Goal: Transaction & Acquisition: Download file/media

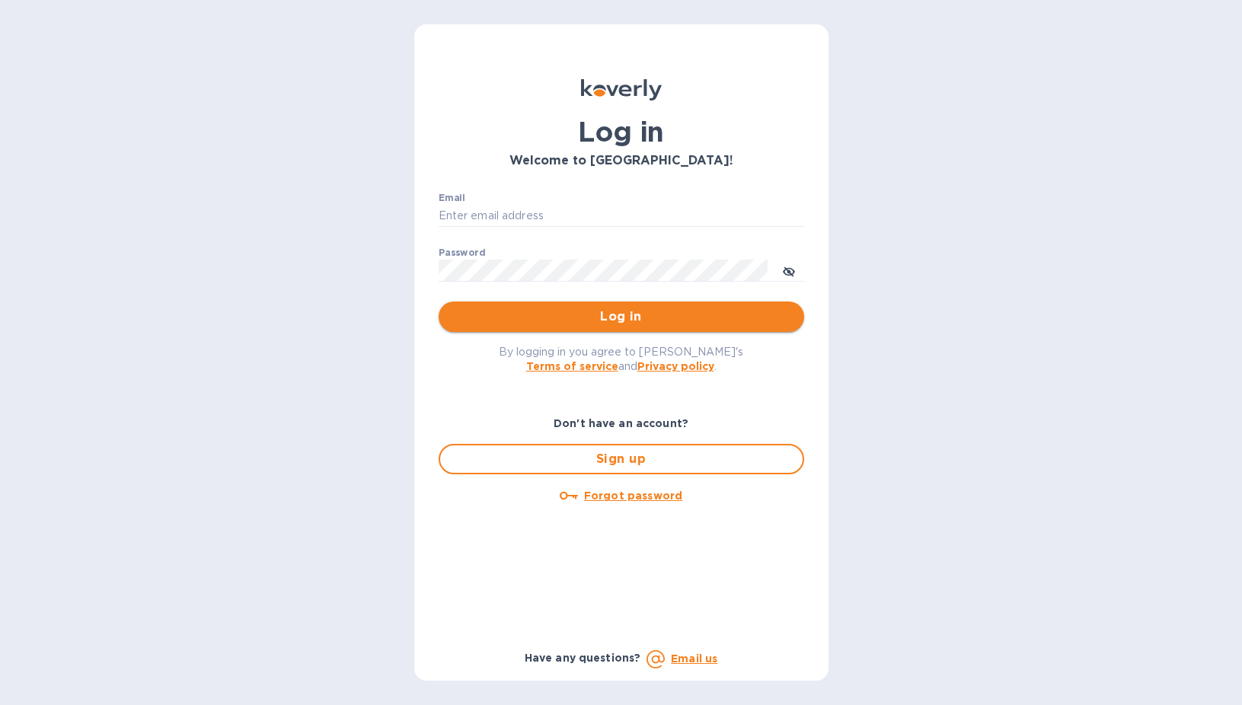
type input "[EMAIL_ADDRESS][DOMAIN_NAME]"
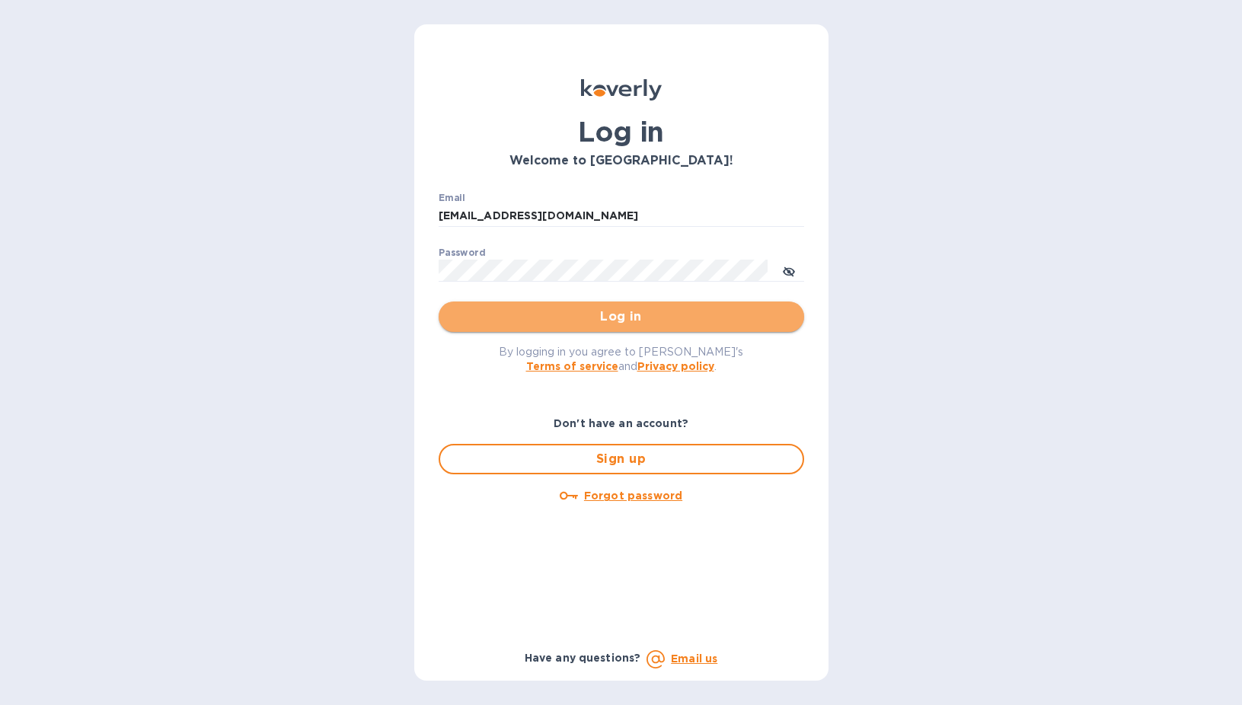
click at [537, 317] on span "Log in" at bounding box center [621, 317] width 341 height 18
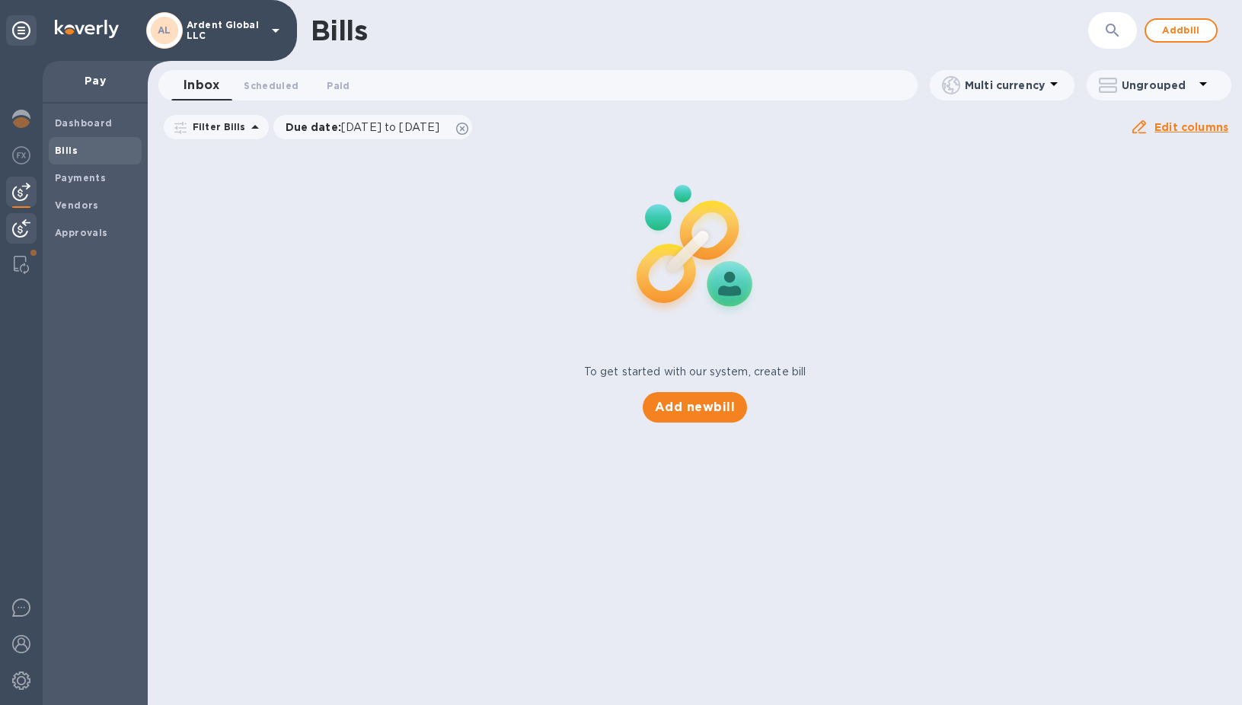
click at [29, 216] on div at bounding box center [21, 229] width 30 height 33
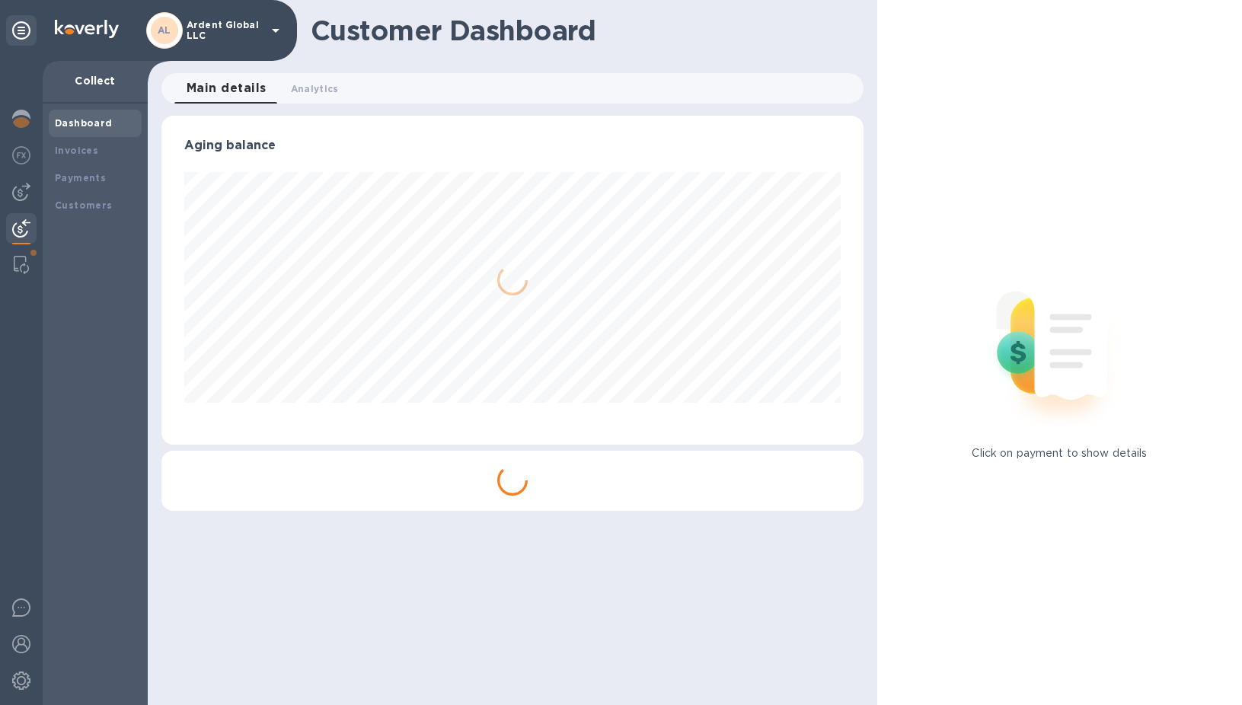
scroll to position [329, 702]
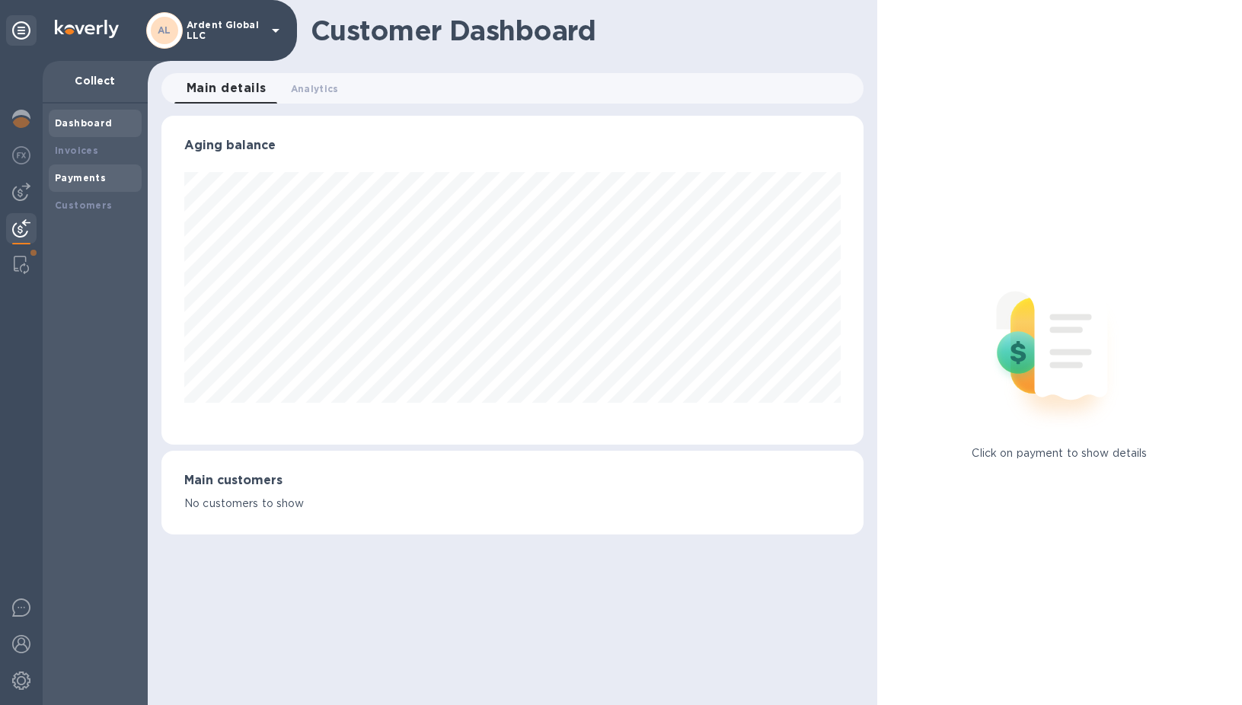
click at [84, 180] on b "Payments" at bounding box center [80, 177] width 51 height 11
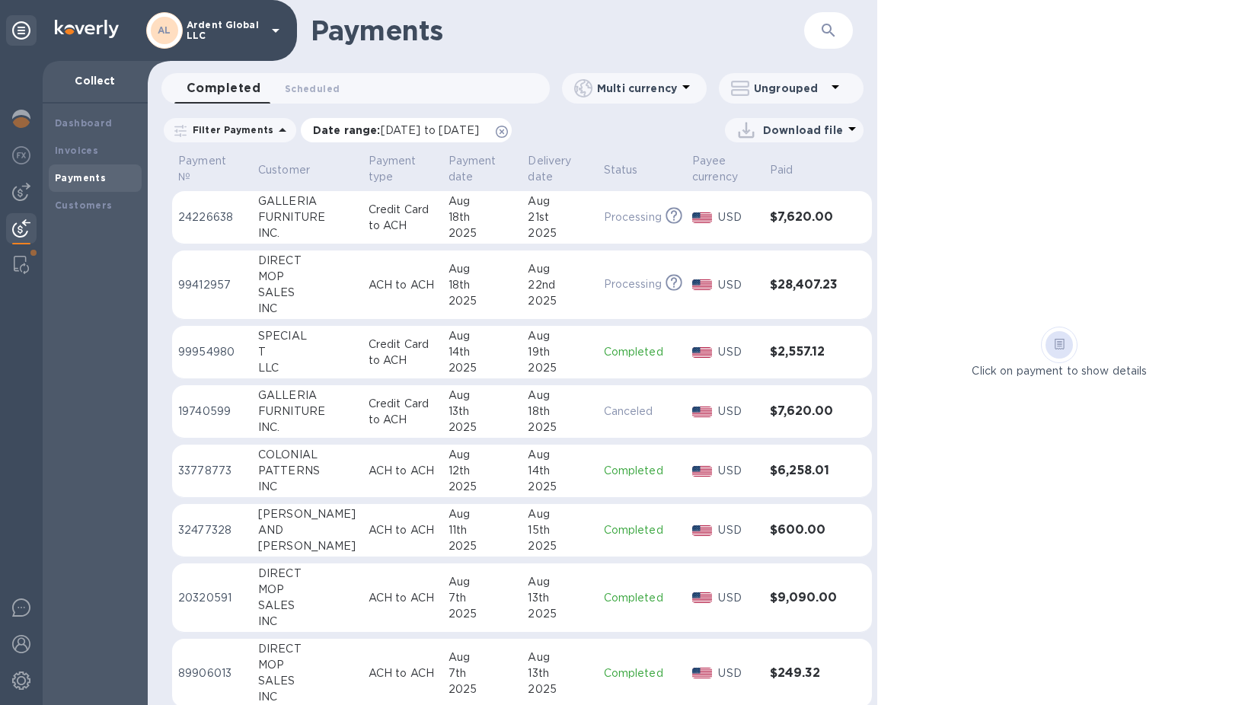
click at [486, 129] on p "Date range : 07/20/2025 to 08/21/2025" at bounding box center [400, 130] width 174 height 15
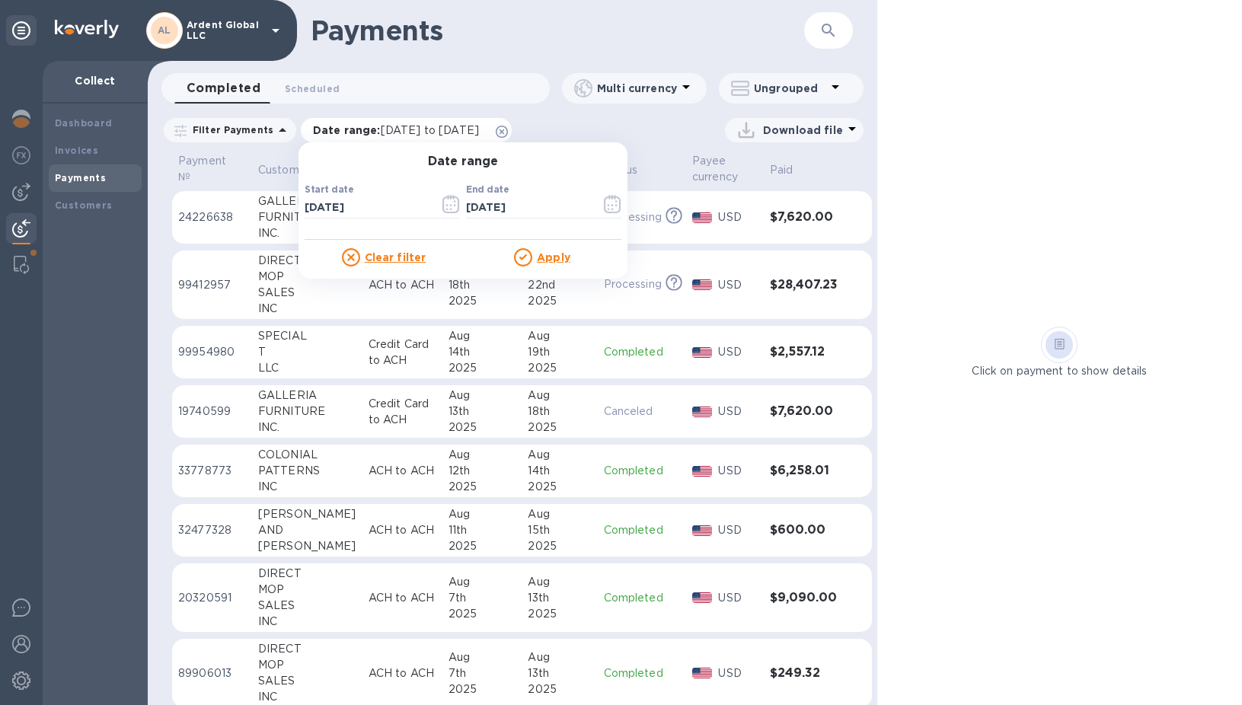
click at [508, 133] on icon at bounding box center [502, 132] width 12 height 12
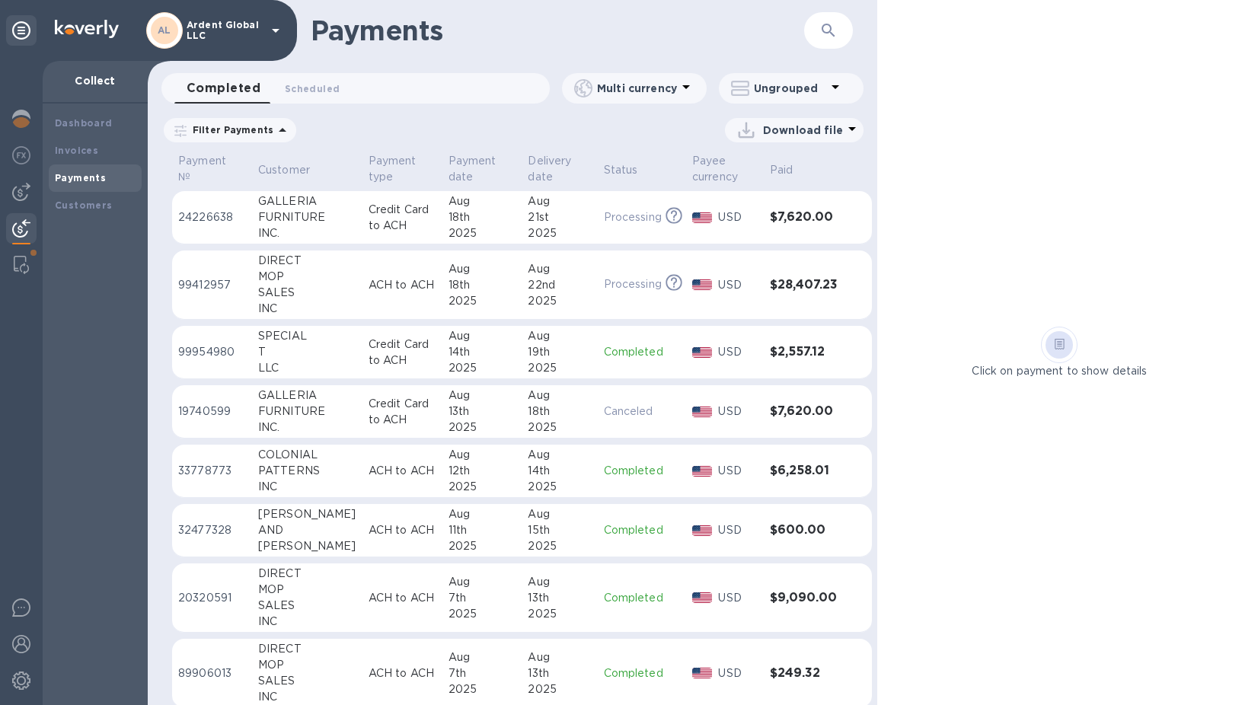
click at [815, 112] on div "Payments ​ Completed 0 Scheduled 0 Multi currency Ungrouped Filter Payments Dow…" at bounding box center [512, 352] width 729 height 705
click at [819, 128] on p "Download file" at bounding box center [803, 130] width 80 height 15
click at [783, 163] on li "XLSX file" at bounding box center [795, 166] width 104 height 43
